Goal: Task Accomplishment & Management: Manage account settings

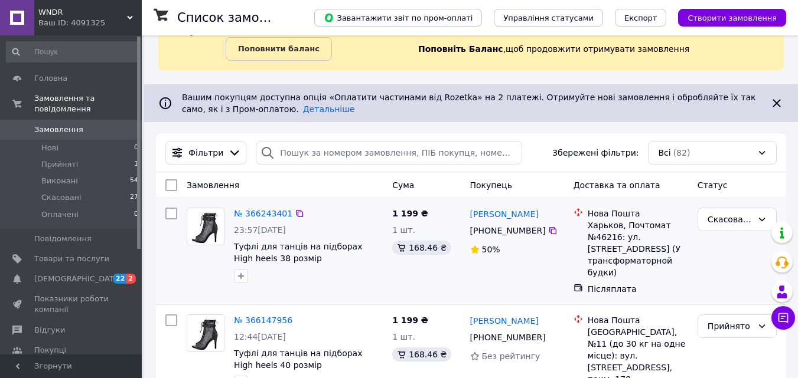
scroll to position [118, 0]
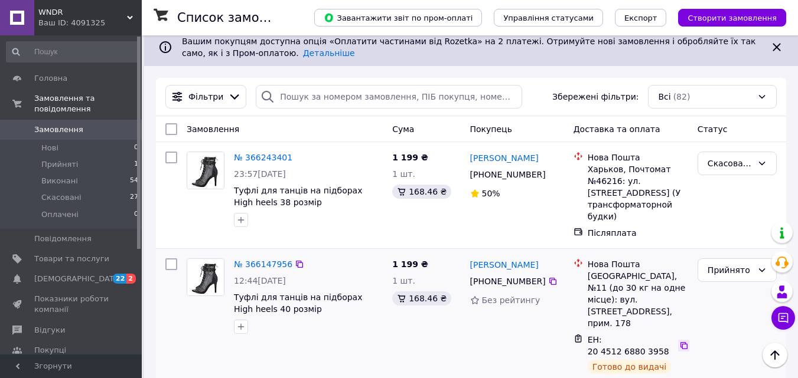
click at [680, 342] on icon at bounding box center [683, 345] width 7 height 7
click at [737, 274] on div "Прийнято" at bounding box center [729, 270] width 45 height 13
click at [736, 295] on li "Виконано" at bounding box center [737, 296] width 78 height 21
click at [70, 159] on span "Прийняті" at bounding box center [59, 164] width 37 height 11
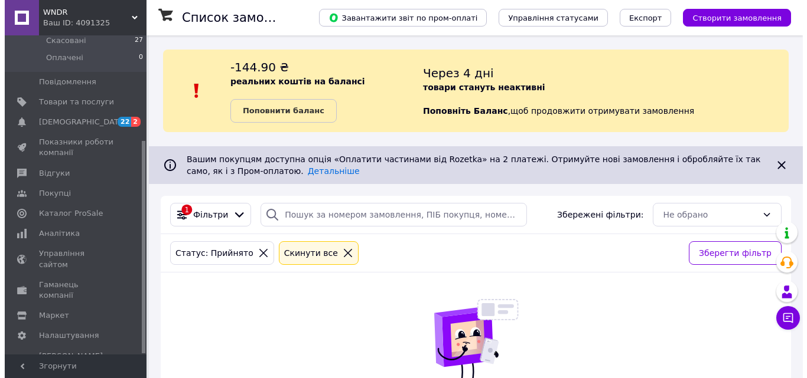
scroll to position [158, 0]
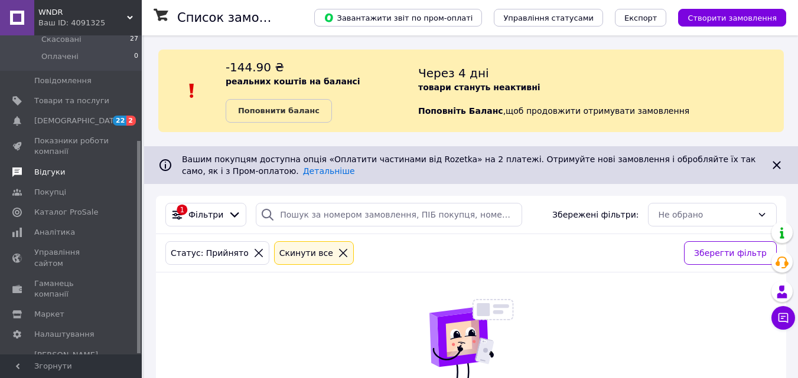
click at [48, 167] on span "Відгуки" at bounding box center [49, 172] width 31 height 11
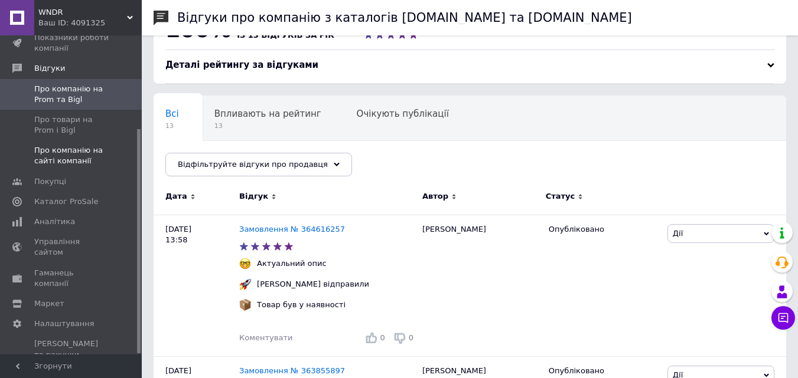
scroll to position [59, 0]
